Goal: Task Accomplishment & Management: Manage account settings

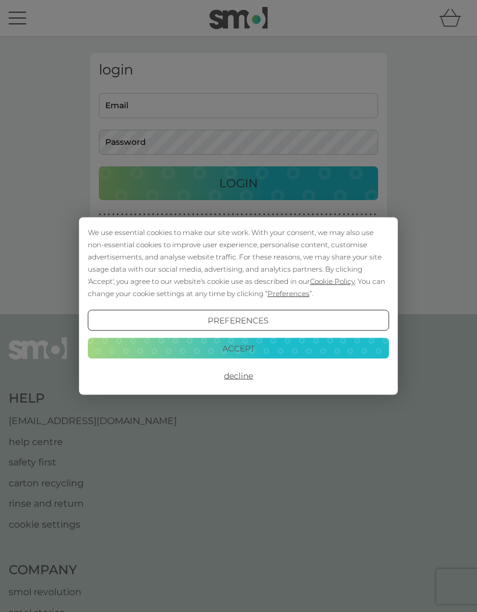
click at [270, 356] on button "Accept" at bounding box center [238, 348] width 301 height 21
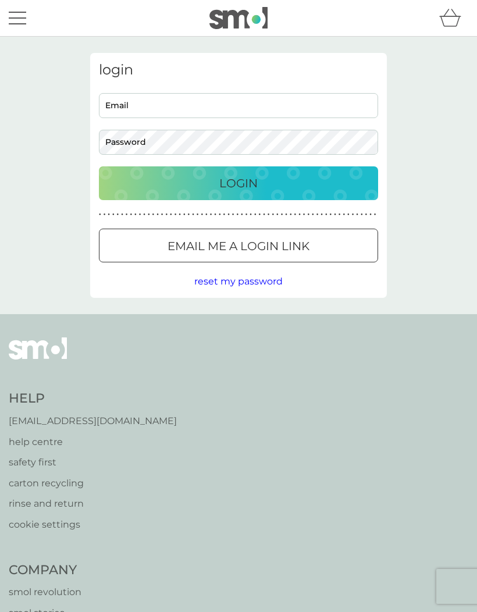
click at [156, 109] on input "Email" at bounding box center [238, 105] width 279 height 25
type input "[PERSON_NAME][EMAIL_ADDRESS][PERSON_NAME][DOMAIN_NAME]"
click at [308, 186] on div "Login" at bounding box center [239, 183] width 256 height 19
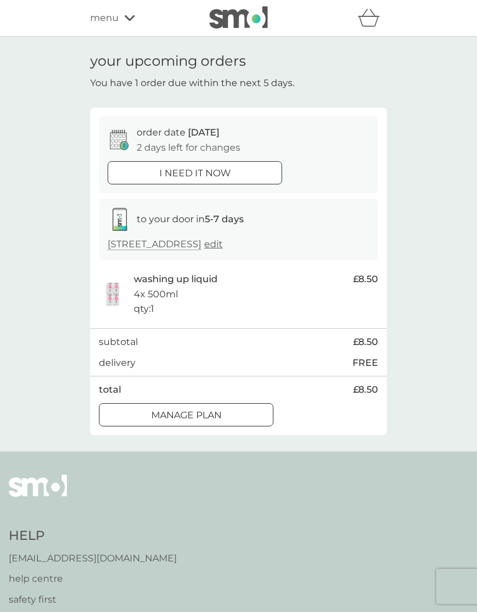
click at [248, 413] on div "Manage plan" at bounding box center [186, 415] width 173 height 15
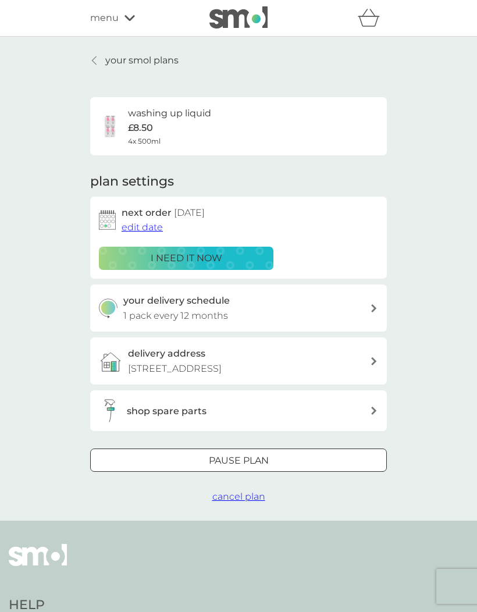
click at [368, 310] on div "your delivery schedule 1 pack every 12 months" at bounding box center [246, 308] width 247 height 30
select select "7"
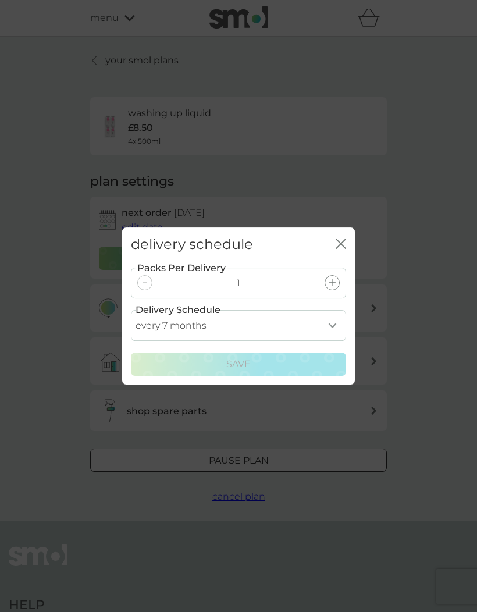
click at [339, 245] on icon "close" at bounding box center [341, 244] width 10 height 10
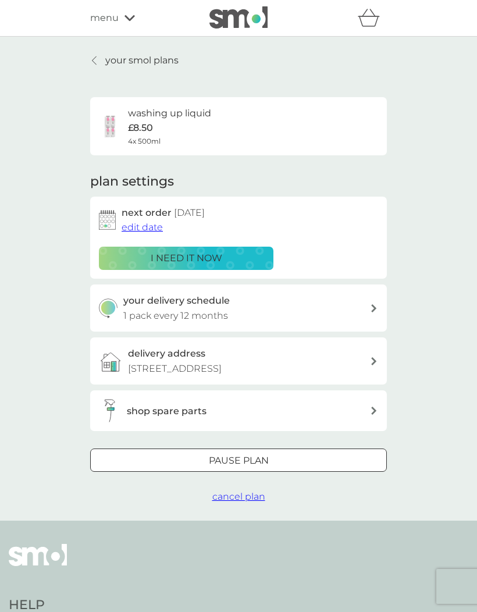
click at [148, 223] on span "edit date" at bounding box center [142, 227] width 41 height 11
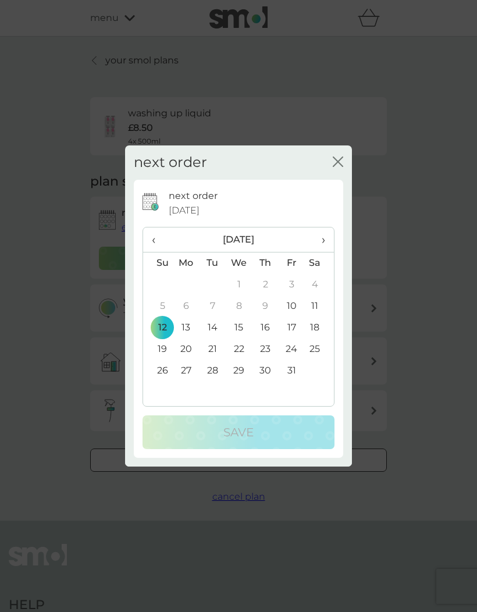
click at [324, 240] on span "›" at bounding box center [320, 240] width 12 height 24
click at [321, 243] on span "›" at bounding box center [320, 240] width 12 height 24
click at [323, 243] on span "›" at bounding box center [320, 240] width 12 height 24
click at [164, 307] on td "4" at bounding box center [158, 307] width 30 height 22
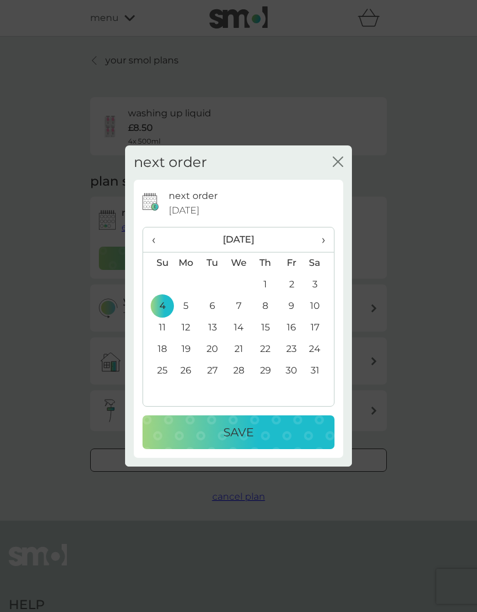
click at [280, 435] on div "Save" at bounding box center [238, 432] width 169 height 19
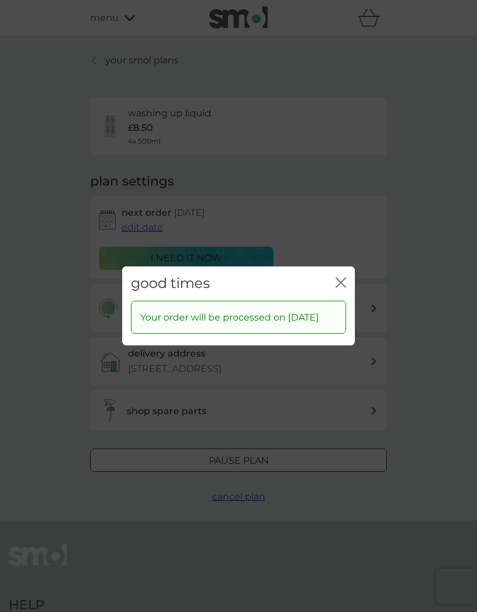
click at [339, 278] on icon "close" at bounding box center [341, 283] width 10 height 10
